Goal: Task Accomplishment & Management: Manage account settings

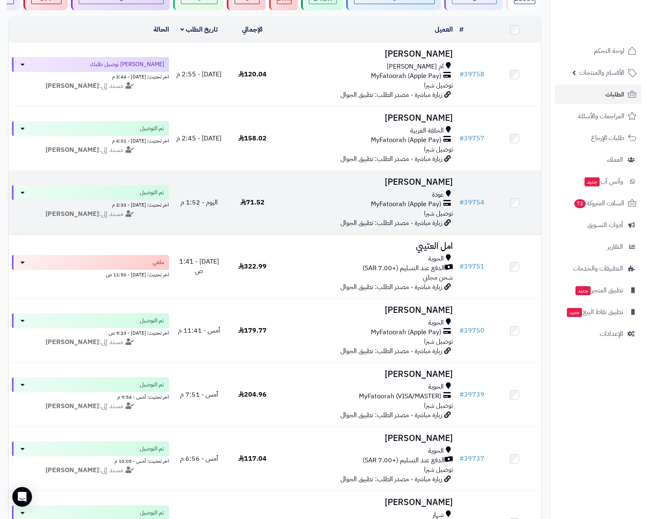
scroll to position [123, 0]
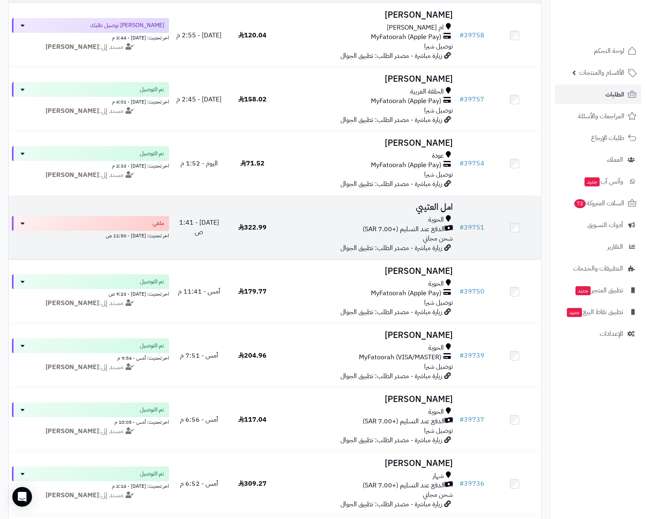
click at [389, 212] on td "امل العتيبي الحوية الدفع عند التسليم (+7.00 SAR) شحن مجاني زيارة مباشرة - مصدر …" at bounding box center [367, 228] width 177 height 64
click at [409, 215] on div "الحوية" at bounding box center [367, 219] width 171 height 9
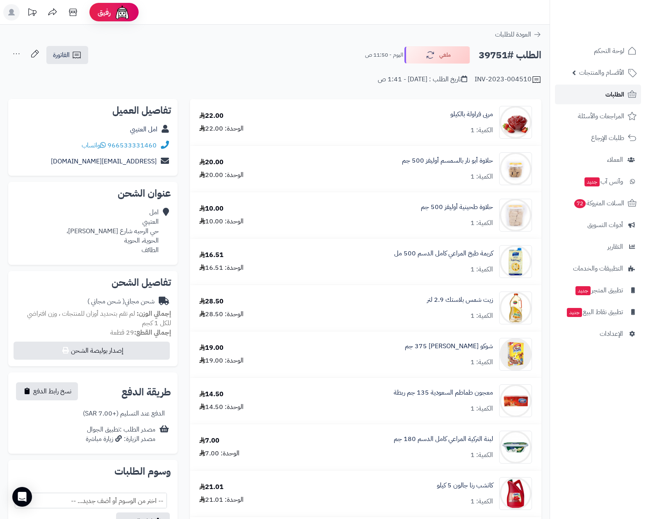
click at [612, 96] on span "الطلبات" at bounding box center [615, 94] width 19 height 11
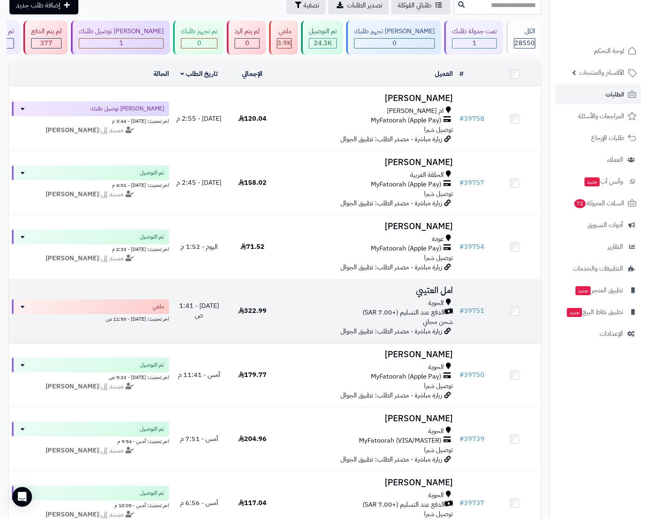
scroll to position [62, 0]
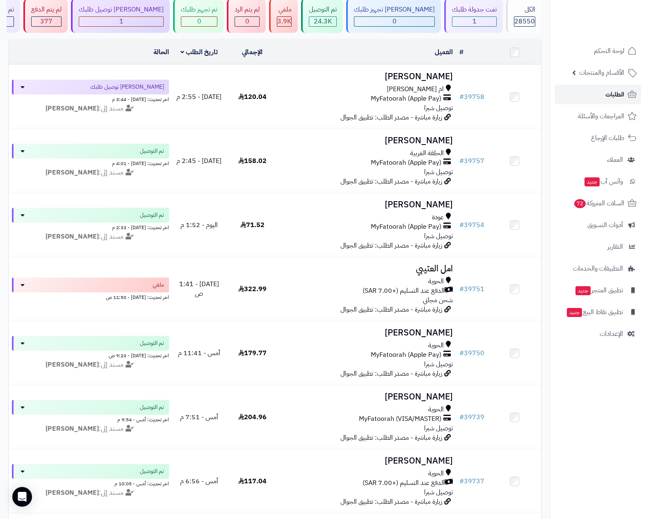
click at [597, 96] on link "الطلبات" at bounding box center [598, 95] width 86 height 20
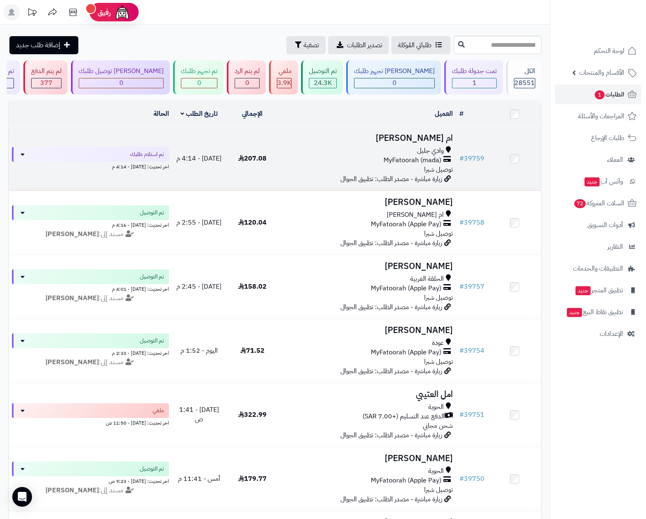
click at [296, 162] on div "MyFatoorah (mada)" at bounding box center [367, 159] width 171 height 9
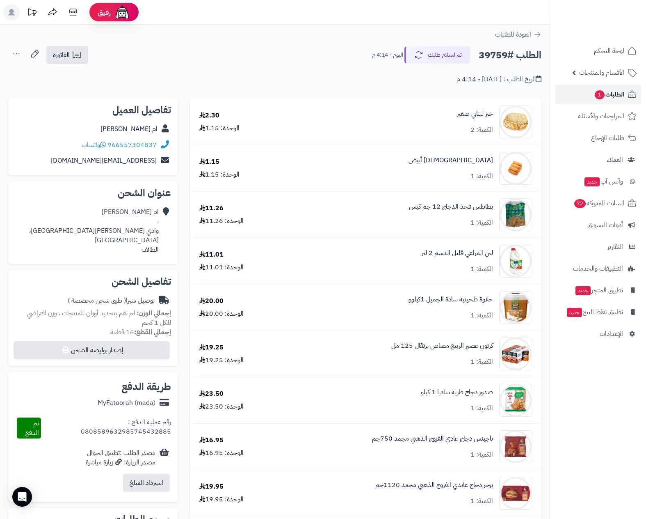
click at [610, 94] on span "الطلبات 1" at bounding box center [609, 94] width 30 height 11
